Goal: Task Accomplishment & Management: Use online tool/utility

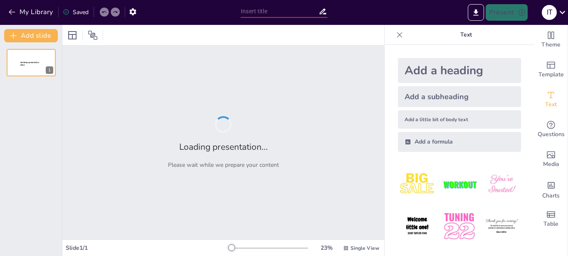
type input "Туризм у [GEOGRAPHIC_DATA]: Привабливі місця та події"
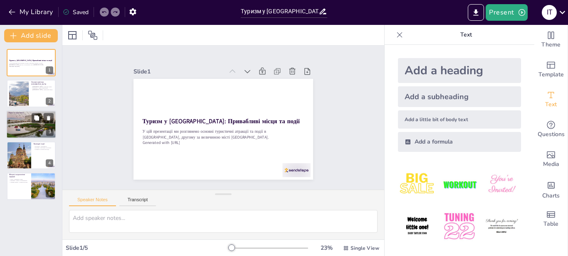
click at [23, 122] on div at bounding box center [31, 124] width 50 height 33
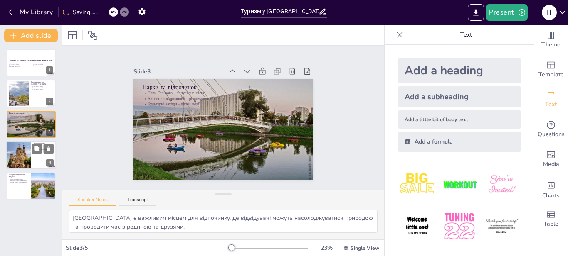
click at [14, 155] on div at bounding box center [19, 155] width 42 height 28
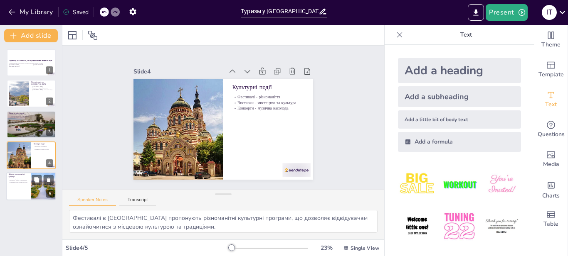
click at [17, 182] on p "Місцеві десерти - солодка насолода" at bounding box center [19, 183] width 20 height 2
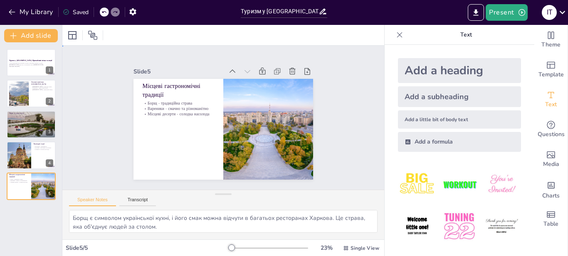
click at [368, 127] on div "Slide 1 Туризм у [GEOGRAPHIC_DATA]: Привабливі місця та події У цій презентації…" at bounding box center [223, 118] width 344 height 208
click at [26, 128] on div at bounding box center [31, 124] width 50 height 33
type textarea "Парк Горького є важливим місцем для відпочинку, де відвідувачі можуть насолоджу…"
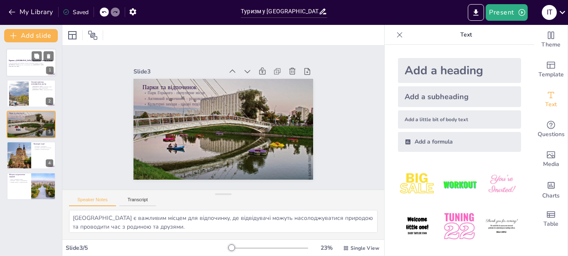
click at [15, 64] on p "У цій презентації ми розглянемо основні туристичні атракції та події в [GEOGRAP…" at bounding box center [31, 64] width 45 height 3
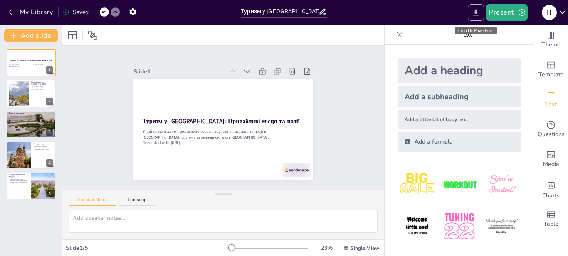
click at [474, 14] on icon "Export to PowerPoint" at bounding box center [475, 12] width 9 height 9
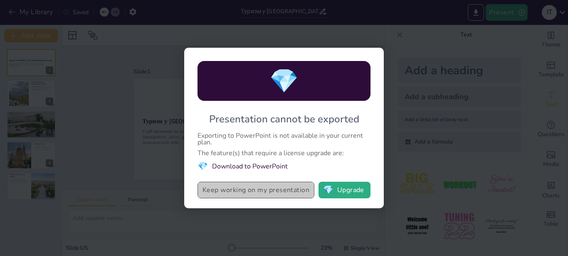
click at [266, 192] on button "Keep working on my presentation" at bounding box center [255, 190] width 117 height 17
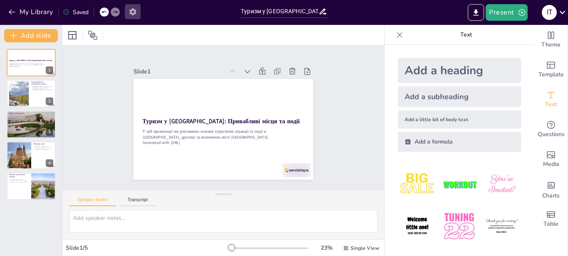
click at [131, 11] on icon "button" at bounding box center [132, 11] width 7 height 7
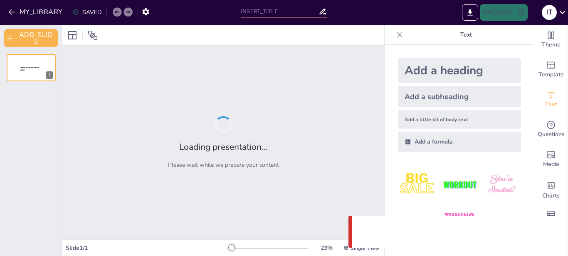
type input "Туризм у [GEOGRAPHIC_DATA]: Привабливі місця та події"
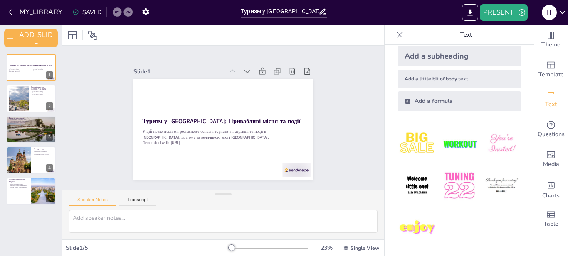
scroll to position [41, 0]
click at [534, 240] on div "Theme Template Text Questions Media Charts Table" at bounding box center [551, 140] width 34 height 231
click at [503, 7] on button "PRESENT" at bounding box center [502, 12] width 47 height 17
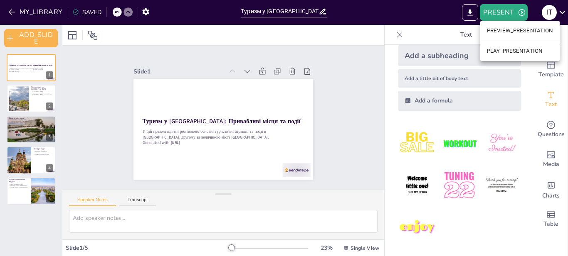
click at [524, 144] on div at bounding box center [284, 128] width 568 height 256
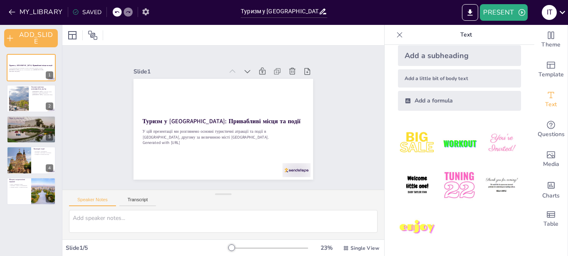
click at [145, 10] on icon "button" at bounding box center [145, 11] width 7 height 7
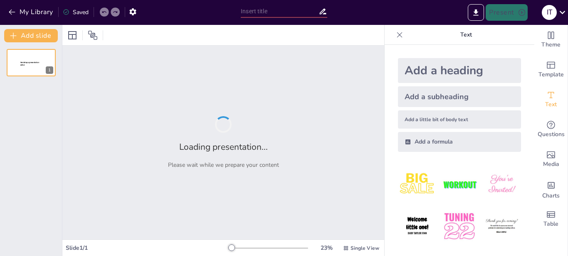
type input "Туризм у [GEOGRAPHIC_DATA]: Привабливі місця та події"
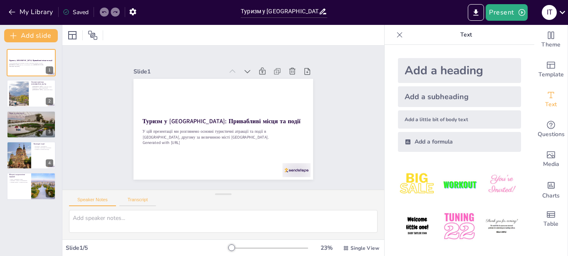
click at [141, 202] on button "Transcript" at bounding box center [137, 201] width 37 height 9
click at [94, 200] on button "Speaker Notes" at bounding box center [92, 201] width 47 height 9
click at [29, 148] on div at bounding box center [19, 155] width 42 height 28
type textarea "Фестивалі в [GEOGRAPHIC_DATA] пропонують різноманітні культурні програми, що до…"
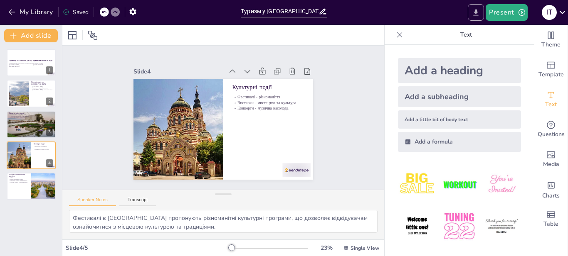
click at [478, 15] on icon "Export to PowerPoint" at bounding box center [475, 12] width 5 height 6
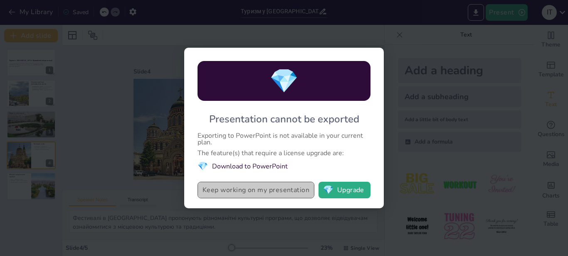
click at [283, 195] on button "Keep working on my presentation" at bounding box center [255, 190] width 117 height 17
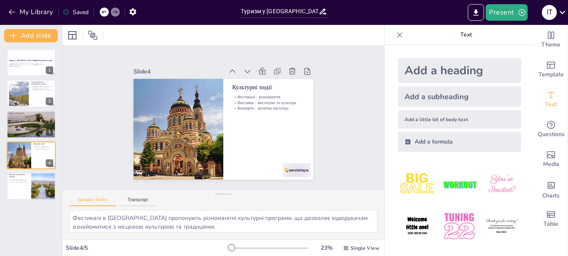
click at [79, 13] on div "Saved" at bounding box center [76, 12] width 26 height 8
click at [130, 12] on button "button" at bounding box center [132, 11] width 15 height 15
click at [133, 12] on icon "button" at bounding box center [132, 11] width 9 height 9
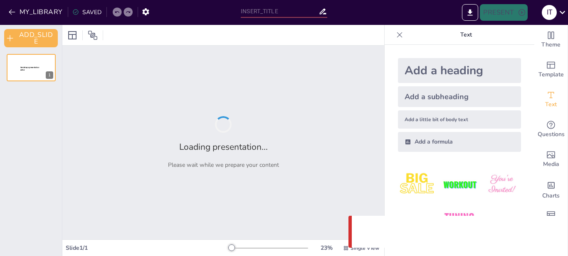
type input "Туризм у [GEOGRAPHIC_DATA]: Привабливі місця та події"
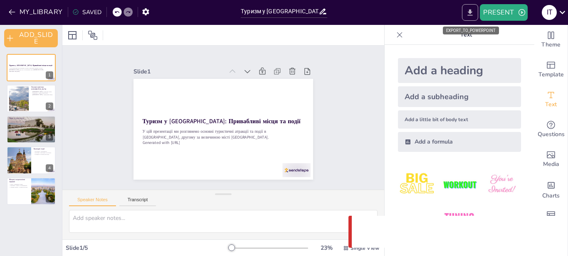
click at [468, 13] on icon "EXPORT_TO_POWERPOINT" at bounding box center [469, 12] width 9 height 9
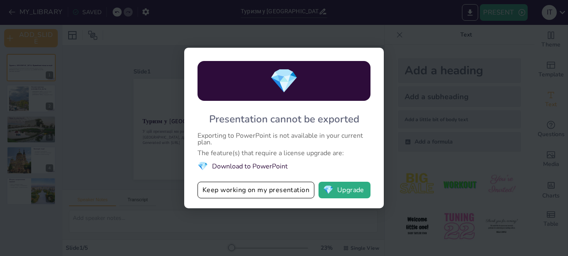
drag, startPoint x: 215, startPoint y: 114, endPoint x: 324, endPoint y: 126, distance: 109.9
click at [324, 126] on div "💎 Presentation cannot be exported Exporting to PowerPoint is not available in y…" at bounding box center [283, 128] width 199 height 161
drag, startPoint x: 203, startPoint y: 130, endPoint x: 282, endPoint y: 147, distance: 80.4
click at [281, 145] on div "💎 Presentation cannot be exported Exporting to PowerPoint is not available in y…" at bounding box center [283, 128] width 199 height 161
click at [242, 191] on button "Keep working on my presentation" at bounding box center [255, 190] width 117 height 17
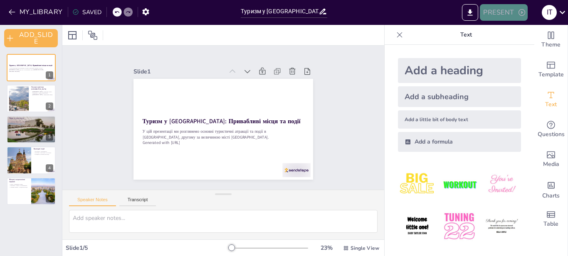
click at [507, 11] on button "PRESENT" at bounding box center [502, 12] width 47 height 17
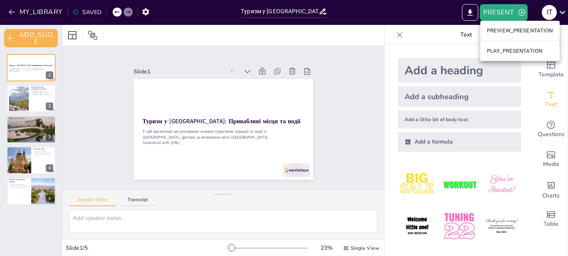
click at [508, 53] on li "PLAY_PRESENTATION" at bounding box center [519, 50] width 79 height 13
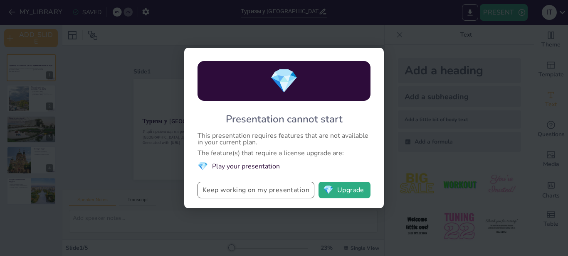
click at [251, 190] on button "Keep working on my presentation" at bounding box center [255, 190] width 117 height 17
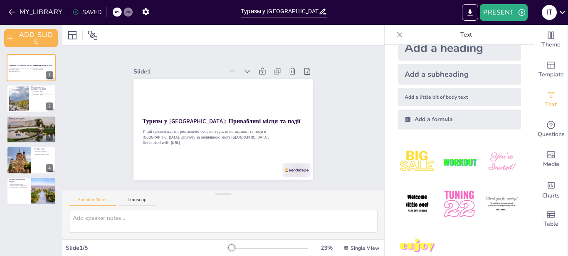
scroll to position [41, 0]
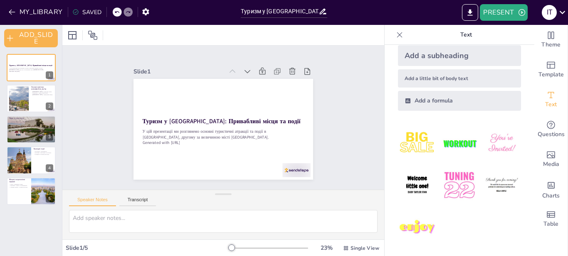
click at [82, 15] on div "SAVED" at bounding box center [86, 12] width 29 height 8
click at [557, 9] on icon at bounding box center [561, 12] width 11 height 11
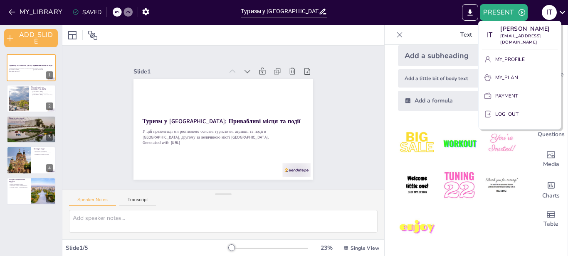
click at [565, 246] on div at bounding box center [284, 128] width 568 height 256
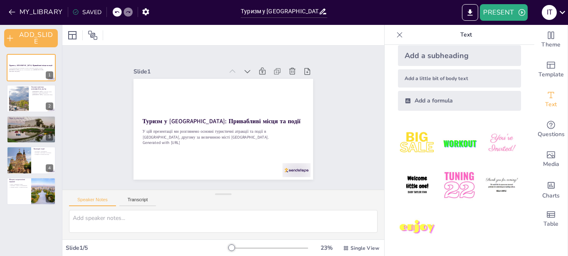
drag, startPoint x: 533, startPoint y: 247, endPoint x: 534, endPoint y: 251, distance: 4.2
click at [534, 249] on div "Theme Template Text Questions Media Charts Table" at bounding box center [551, 140] width 34 height 231
drag, startPoint x: 330, startPoint y: 144, endPoint x: 348, endPoint y: 145, distance: 17.5
click at [331, 144] on div "Slide 1 Туризм у Харкові: Привабливі місця та події У цій презентації ми розгля…" at bounding box center [223, 117] width 322 height 335
drag, startPoint x: 371, startPoint y: 71, endPoint x: 311, endPoint y: 144, distance: 93.8
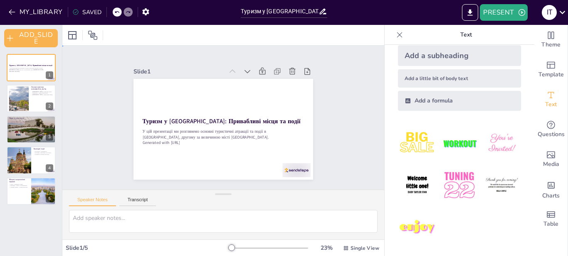
click at [295, 119] on div "Slide 1 Туризм у Харкові: Привабливі місця та події У цій презентації ми розгля…" at bounding box center [223, 118] width 144 height 322
click at [15, 102] on div at bounding box center [19, 98] width 38 height 25
type textarea "Площа Свободи є важливою архітектурною пам'яткою, яка приваблює туристів своєю …"
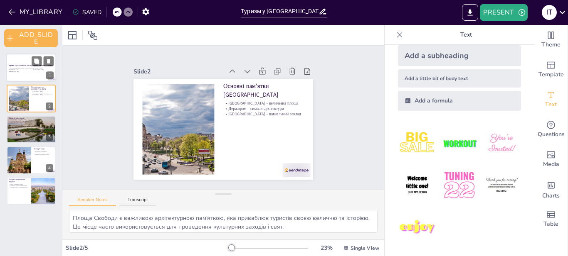
click at [23, 74] on div at bounding box center [31, 68] width 50 height 28
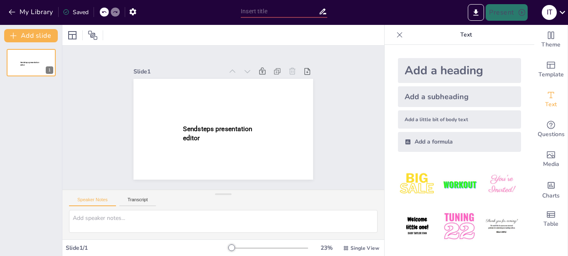
type input "Туризм у [GEOGRAPHIC_DATA]: Привабливі місця та події"
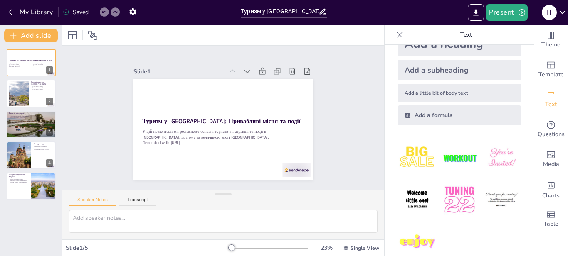
scroll to position [41, 0]
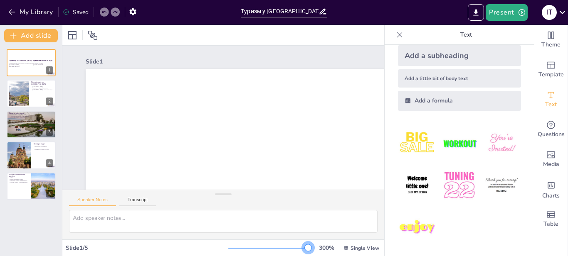
drag, startPoint x: 223, startPoint y: 248, endPoint x: 388, endPoint y: 256, distance: 165.1
click at [386, 256] on html "My Library Saved Туризм у Харкові: Привабливі місця та події Present І Т Docume…" at bounding box center [284, 128] width 568 height 256
drag, startPoint x: 305, startPoint y: 251, endPoint x: 289, endPoint y: 249, distance: 15.9
click at [266, 247] on div at bounding box center [269, 248] width 83 height 7
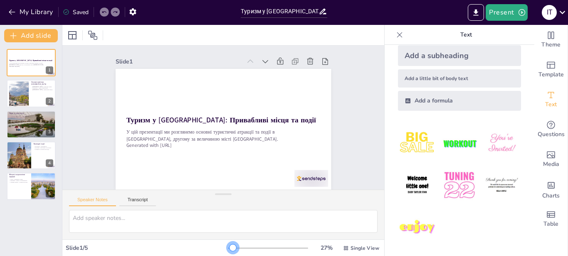
drag, startPoint x: 300, startPoint y: 249, endPoint x: 227, endPoint y: 249, distance: 73.1
click at [229, 249] on div at bounding box center [232, 248] width 7 height 7
click at [81, 33] on div at bounding box center [84, 35] width 37 height 13
click at [74, 36] on icon at bounding box center [72, 35] width 10 height 10
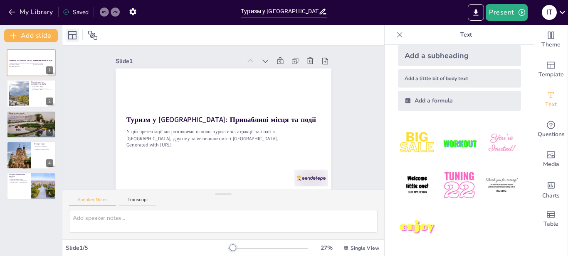
click at [72, 36] on icon at bounding box center [72, 35] width 8 height 8
drag, startPoint x: 92, startPoint y: 34, endPoint x: 95, endPoint y: 38, distance: 4.7
click at [93, 34] on icon at bounding box center [92, 35] width 9 height 9
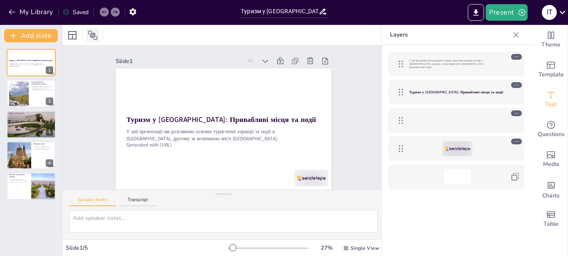
click at [92, 31] on icon at bounding box center [93, 35] width 10 height 10
click at [550, 221] on span "Table" at bounding box center [550, 224] width 15 height 9
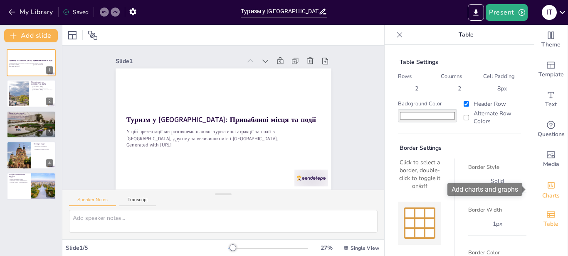
click at [545, 198] on span "Charts" at bounding box center [550, 196] width 17 height 9
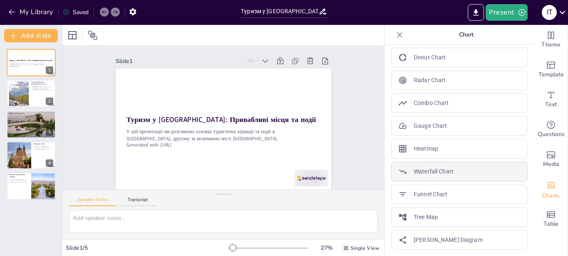
scroll to position [164, 0]
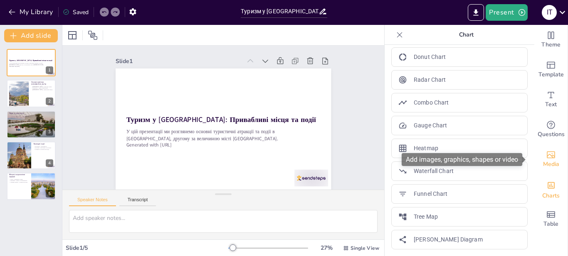
click at [547, 154] on icon "Add images, graphics, shapes or video" at bounding box center [551, 155] width 10 height 10
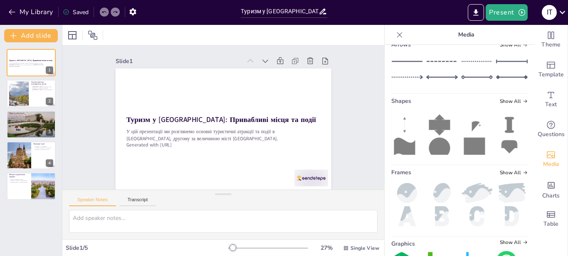
scroll to position [0, 0]
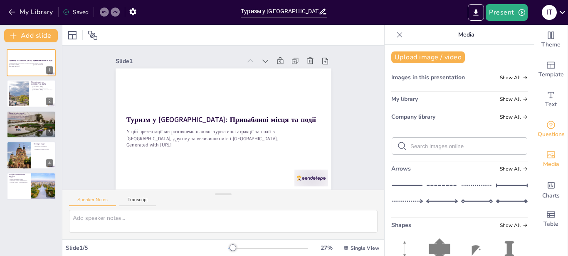
click at [556, 128] on div "Questions" at bounding box center [550, 130] width 33 height 30
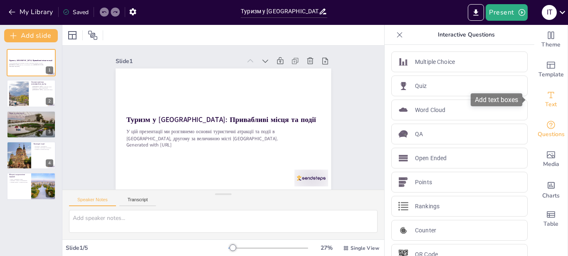
click at [545, 101] on span "Text" at bounding box center [551, 104] width 12 height 9
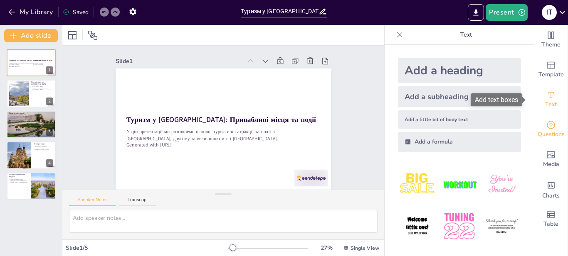
click at [542, 132] on span "Questions" at bounding box center [550, 134] width 27 height 9
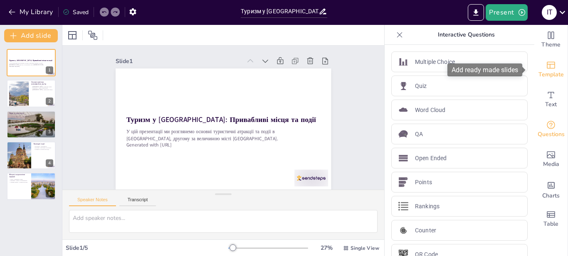
click at [538, 75] on span "Template" at bounding box center [550, 74] width 25 height 9
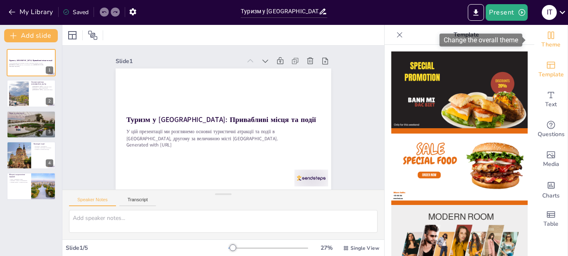
click at [541, 47] on span "Theme" at bounding box center [550, 44] width 19 height 9
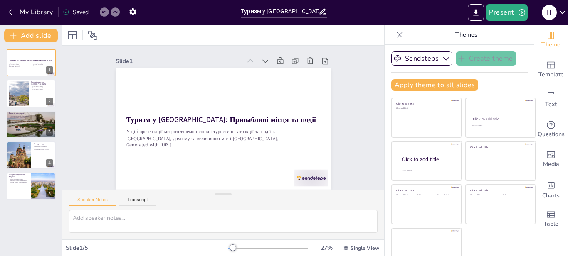
drag, startPoint x: 394, startPoint y: 35, endPoint x: 389, endPoint y: 35, distance: 5.0
click at [393, 35] on div "Themes" at bounding box center [459, 35] width 150 height 20
click at [395, 35] on icon at bounding box center [399, 35] width 8 height 8
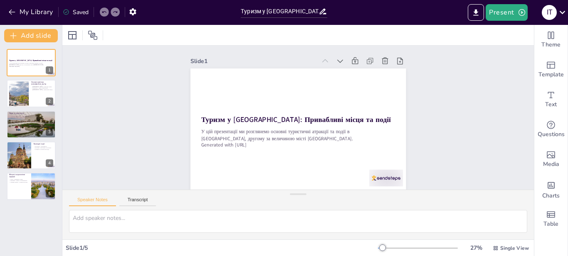
click at [85, 10] on div "Saved" at bounding box center [76, 12] width 26 height 8
click at [137, 11] on icon "button" at bounding box center [132, 11] width 9 height 9
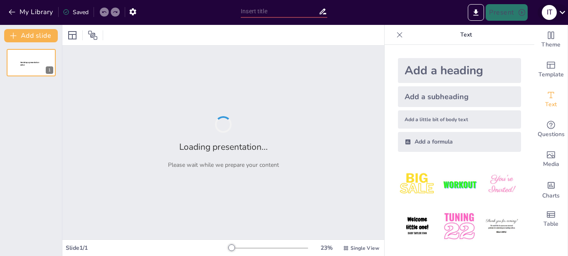
type input "Туризм у [GEOGRAPHIC_DATA]: Привабливі місця та події"
click at [546, 13] on div "І Т" at bounding box center [548, 12] width 15 height 15
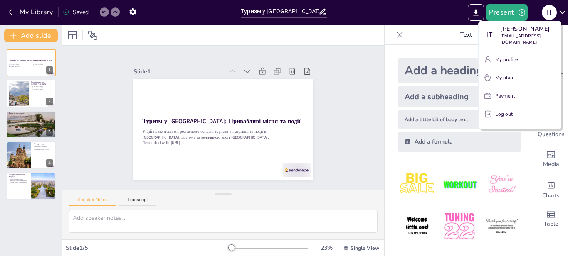
click at [506, 56] on p "My profile" at bounding box center [506, 59] width 22 height 7
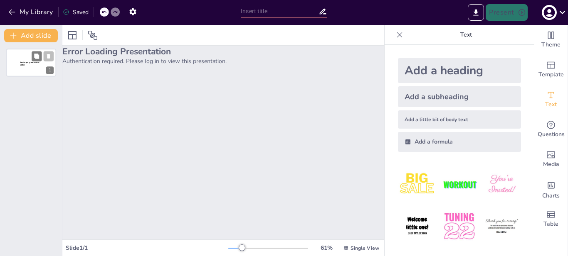
click at [30, 67] on div "Sendsteps presentation editor" at bounding box center [31, 63] width 22 height 7
